Goal: Information Seeking & Learning: Learn about a topic

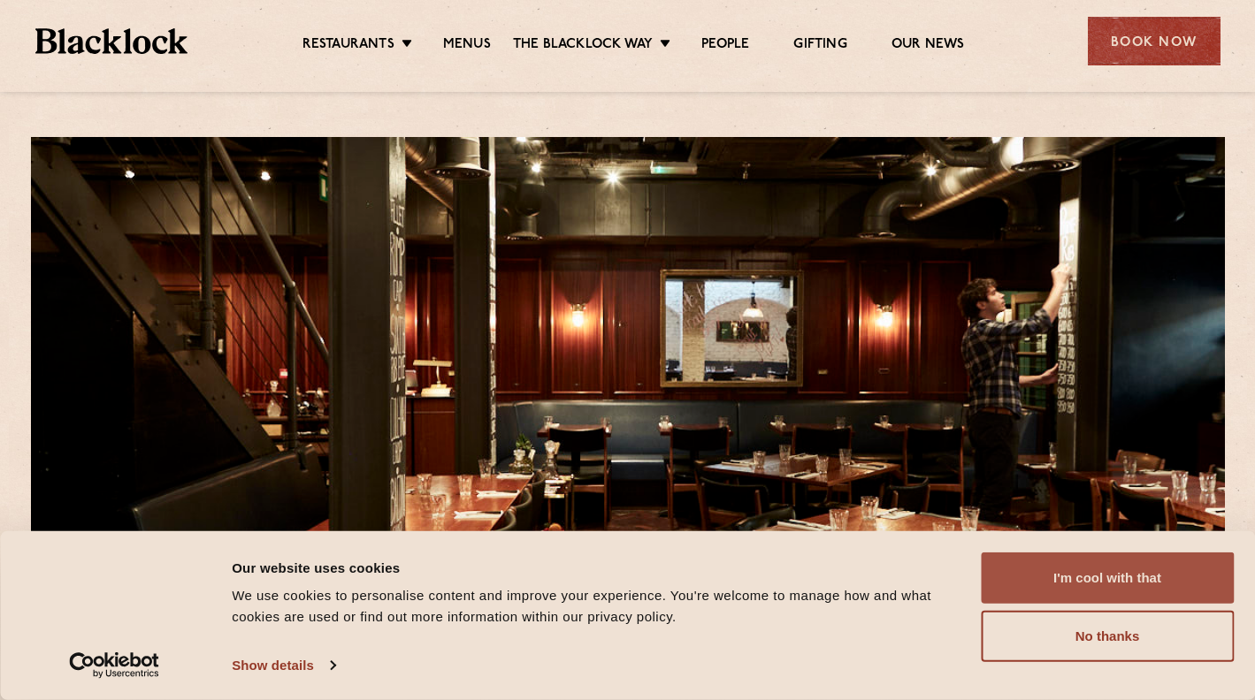
click at [1102, 584] on button "I'm cool with that" at bounding box center [1107, 578] width 253 height 51
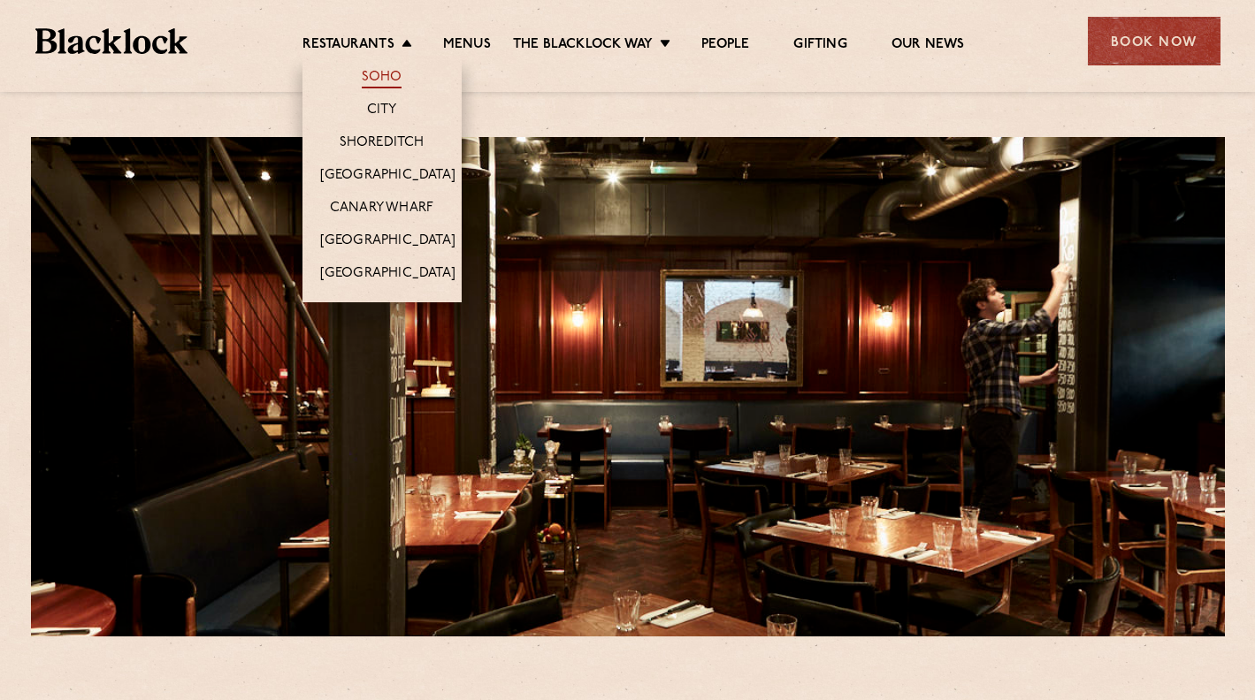
click at [386, 74] on link "Soho" at bounding box center [382, 78] width 41 height 19
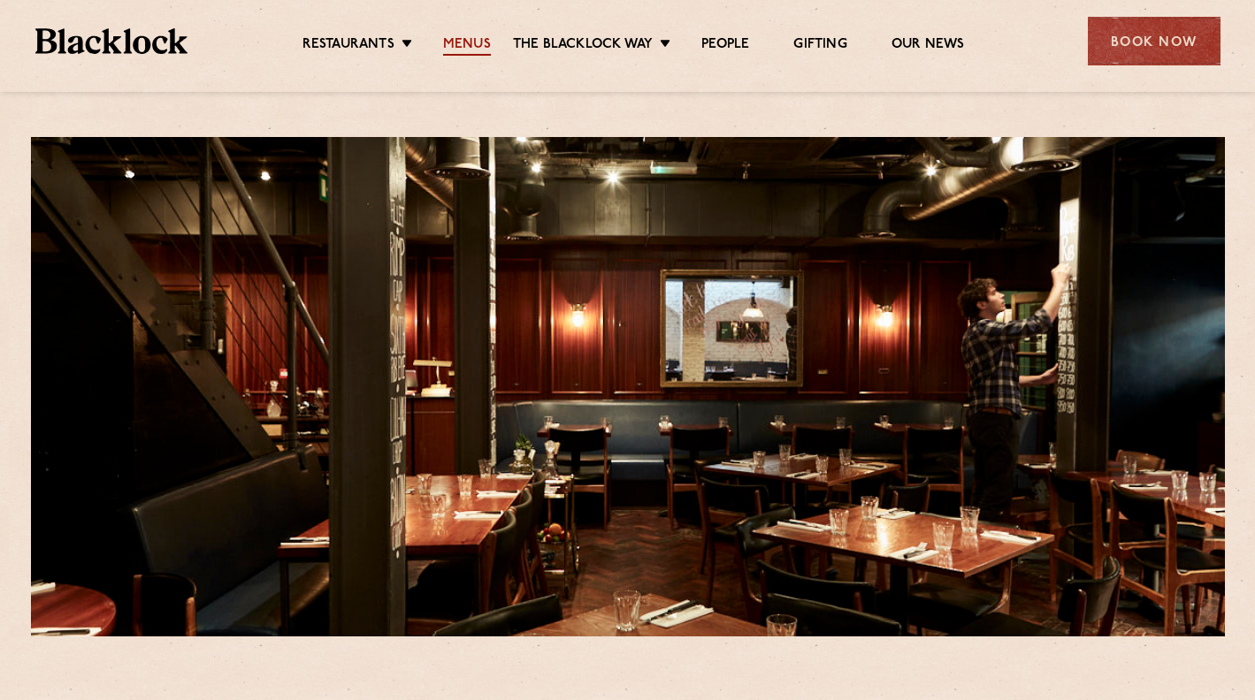
click at [472, 48] on link "Menus" at bounding box center [467, 45] width 48 height 19
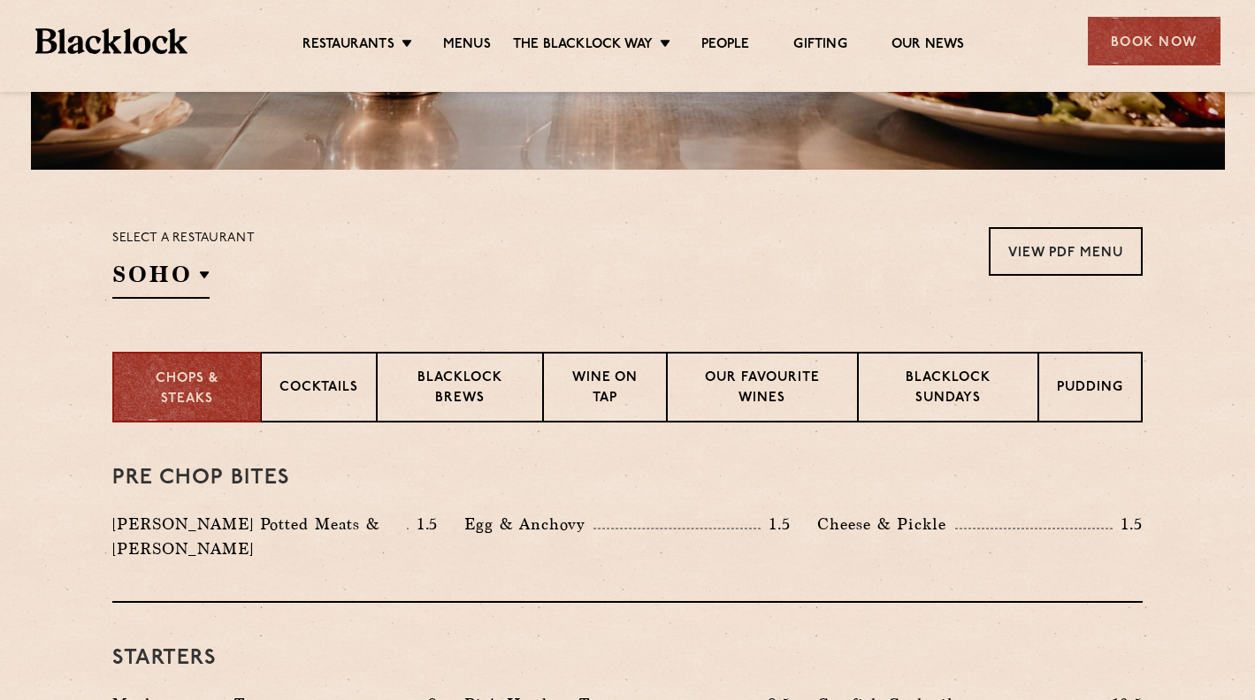
scroll to position [460, 0]
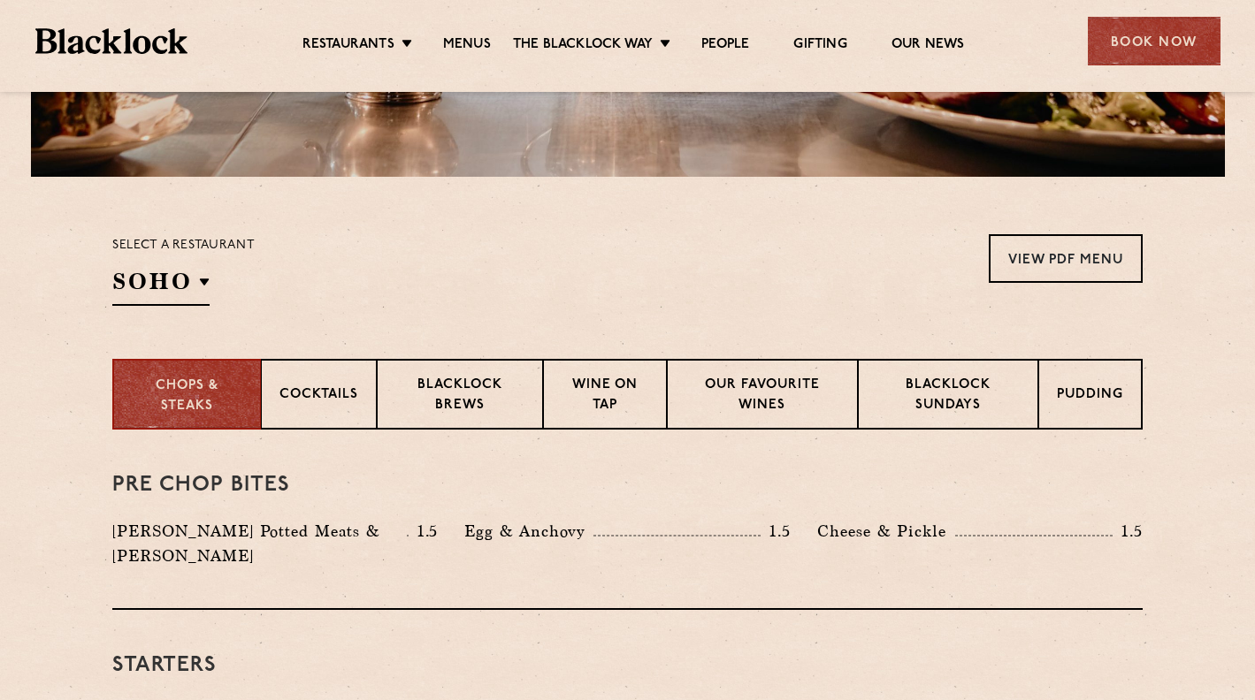
click at [50, 251] on section "Select a restaurant [GEOGRAPHIC_DATA] [GEOGRAPHIC_DATA] [GEOGRAPHIC_DATA] [GEOG…" at bounding box center [627, 268] width 1255 height 182
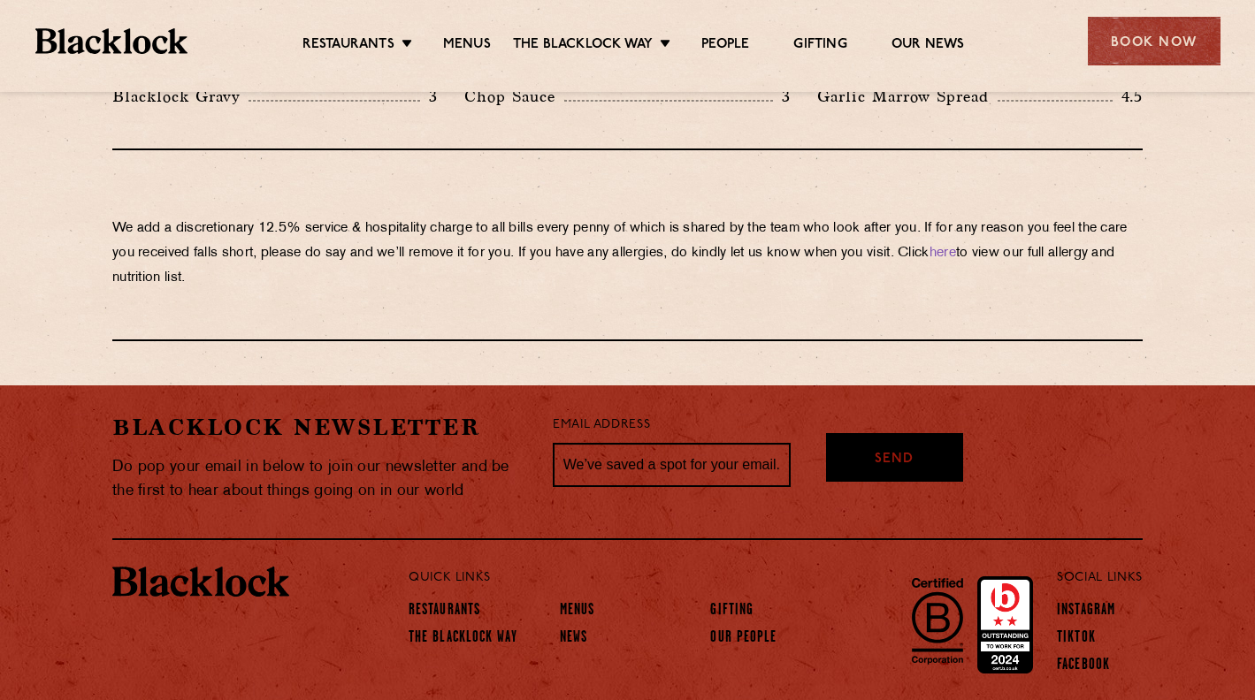
scroll to position [3118, 0]
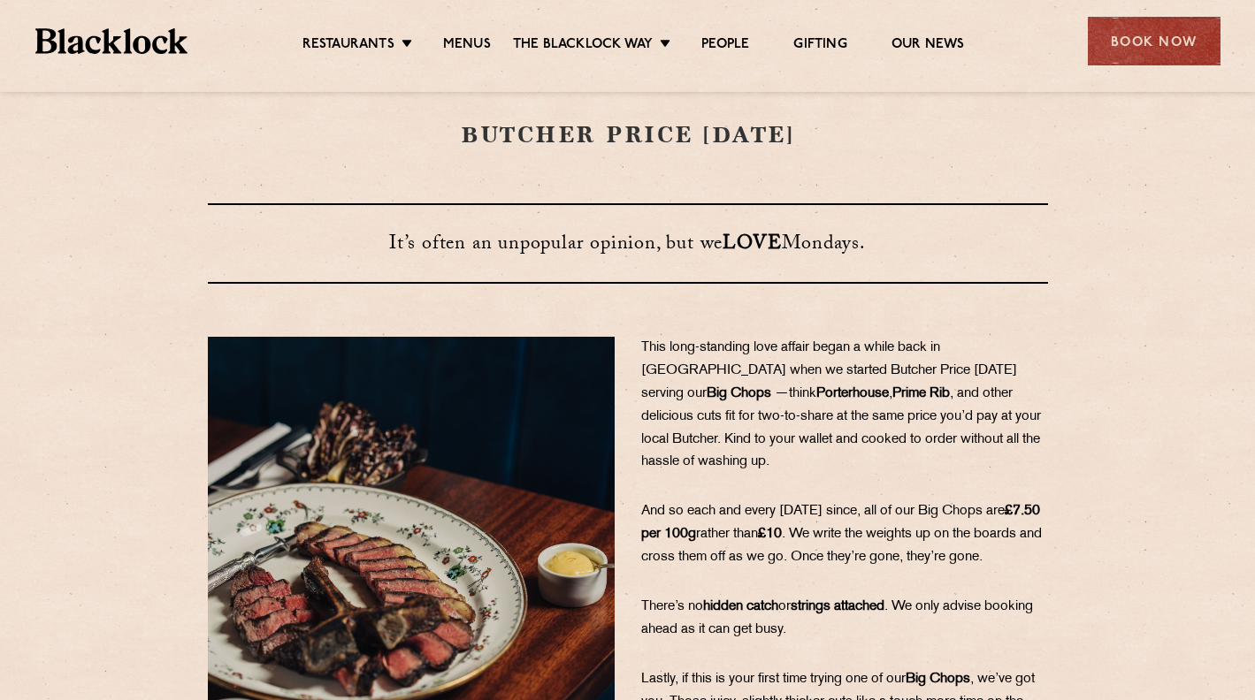
click at [89, 189] on div "Butcher Price Monday ​​​​​​​It’s often an unpopular opinion, but we LOVE Monday…" at bounding box center [627, 404] width 1255 height 809
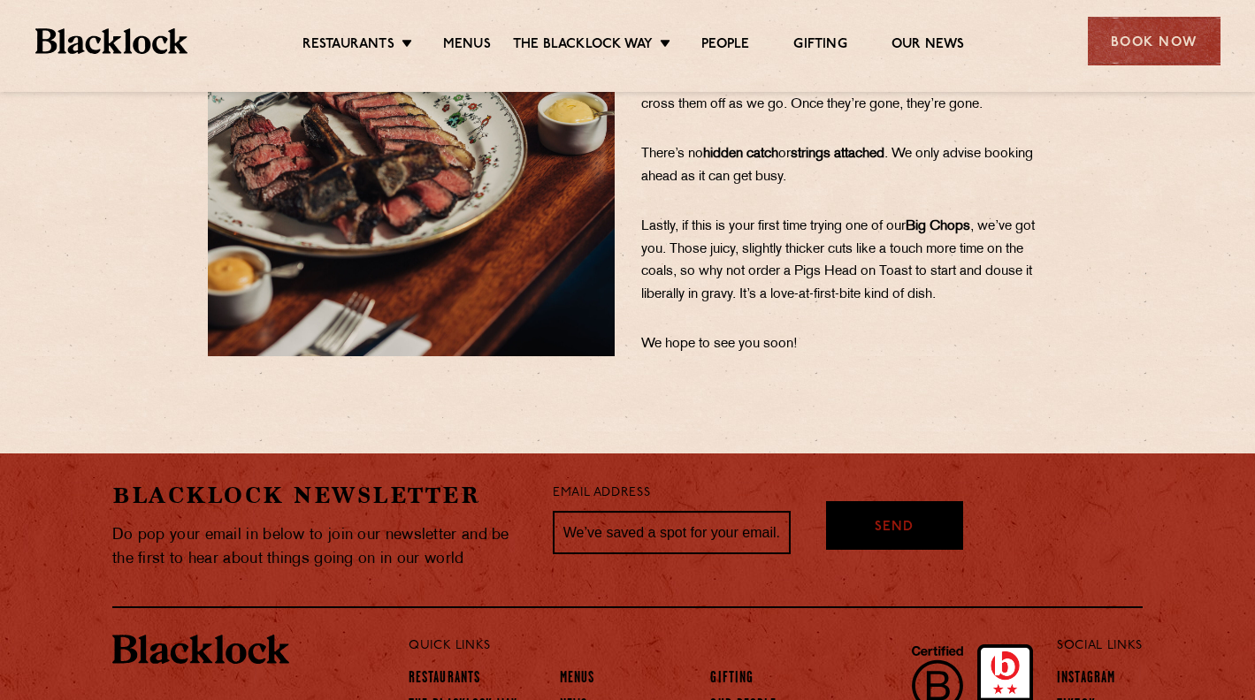
scroll to position [460, 0]
